Goal: Information Seeking & Learning: Understand process/instructions

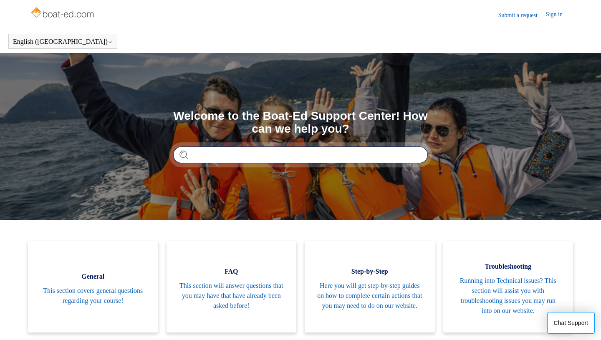
click at [314, 154] on input "Search" at bounding box center [300, 155] width 255 height 17
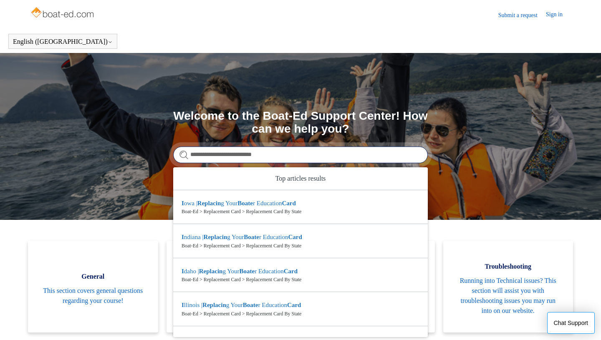
type input "**********"
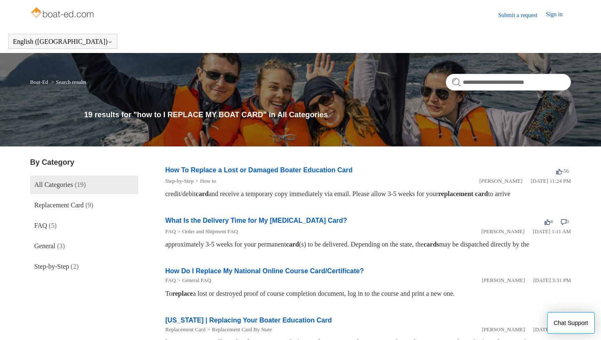
click at [312, 172] on link "How To Replace a Lost or Damaged Boater Education Card" at bounding box center [258, 170] width 187 height 7
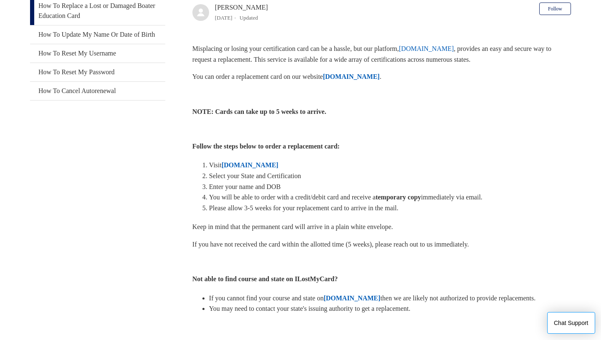
scroll to position [168, 0]
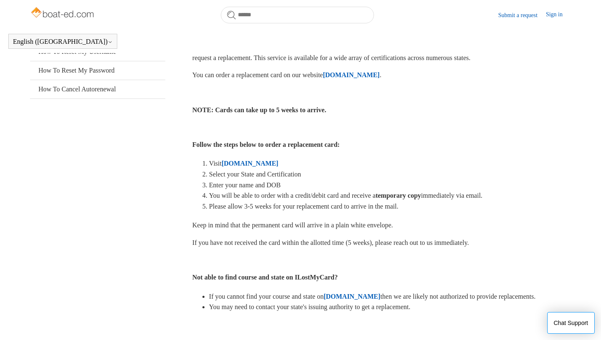
click at [259, 164] on strong "ILostMyCard.com" at bounding box center [250, 163] width 57 height 7
click at [111, 189] on aside "Articles in this section How To Replace a Lost or Damaged Boater Education Card…" at bounding box center [97, 284] width 135 height 608
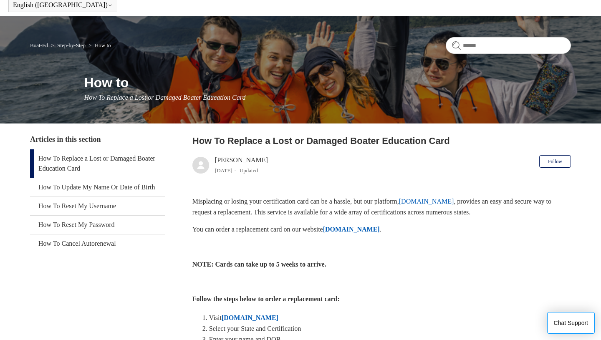
scroll to position [34, 0]
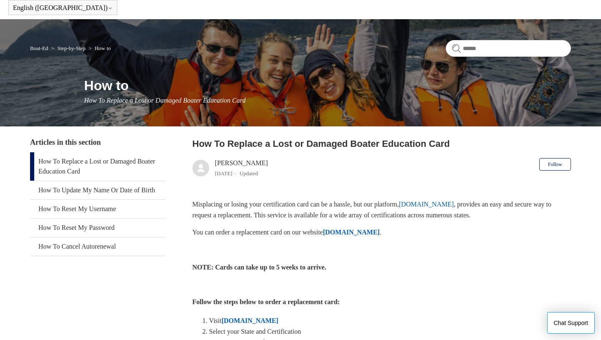
click at [380, 234] on strong "ILostMyCard.com" at bounding box center [351, 232] width 57 height 7
